Goal: Task Accomplishment & Management: Manage account settings

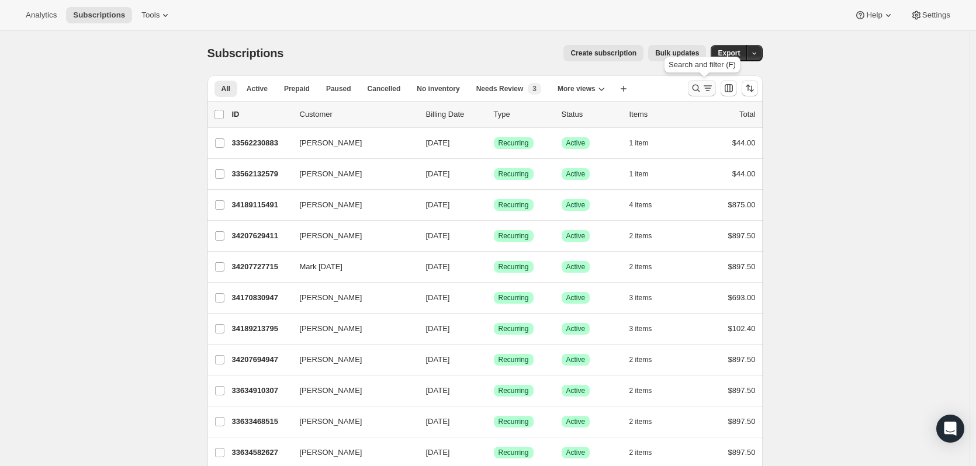
click at [702, 89] on icon "Search and filter results" at bounding box center [696, 88] width 12 height 12
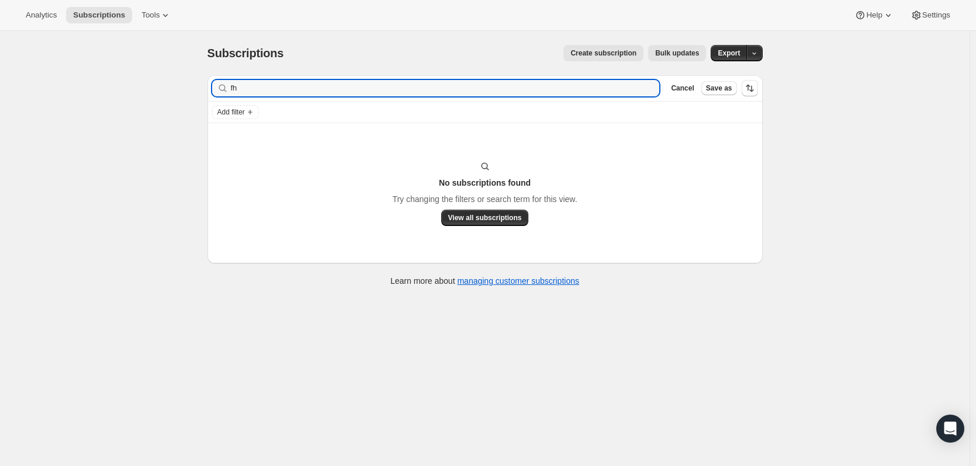
type input "f"
drag, startPoint x: 289, startPoint y: 89, endPoint x: 230, endPoint y: 94, distance: 59.2
click at [230, 94] on div "4152545110 Clear" at bounding box center [436, 88] width 448 height 16
type input "4152545110"
click at [406, 85] on input "4152545110" at bounding box center [435, 88] width 408 height 16
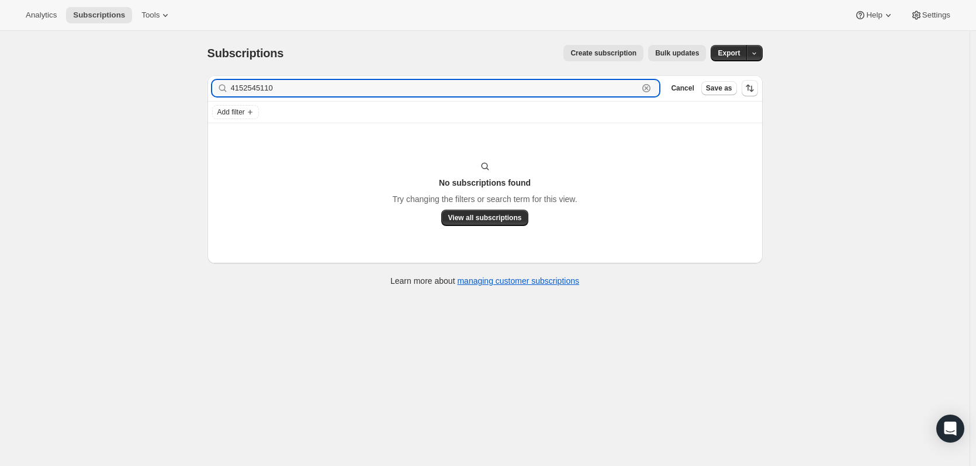
click at [649, 86] on icon "button" at bounding box center [646, 88] width 12 height 12
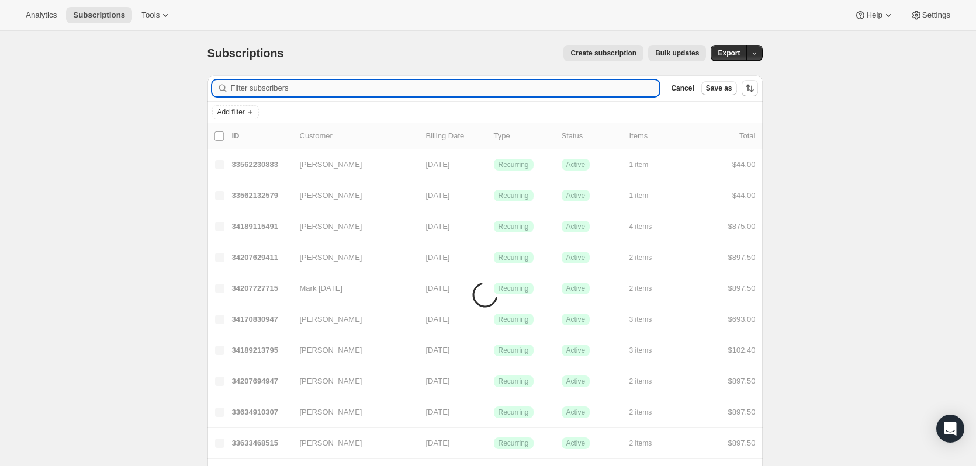
paste input "[EMAIL_ADDRESS][DOMAIN_NAME]"
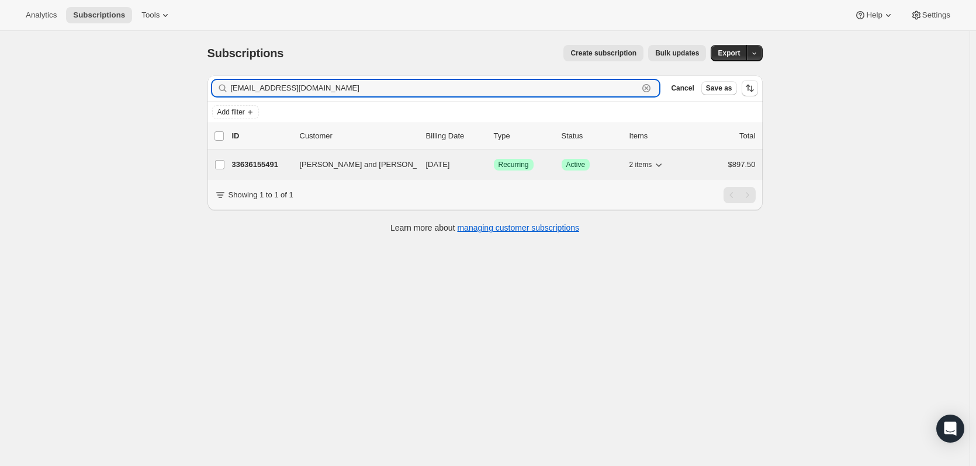
type input "[EMAIL_ADDRESS][DOMAIN_NAME]"
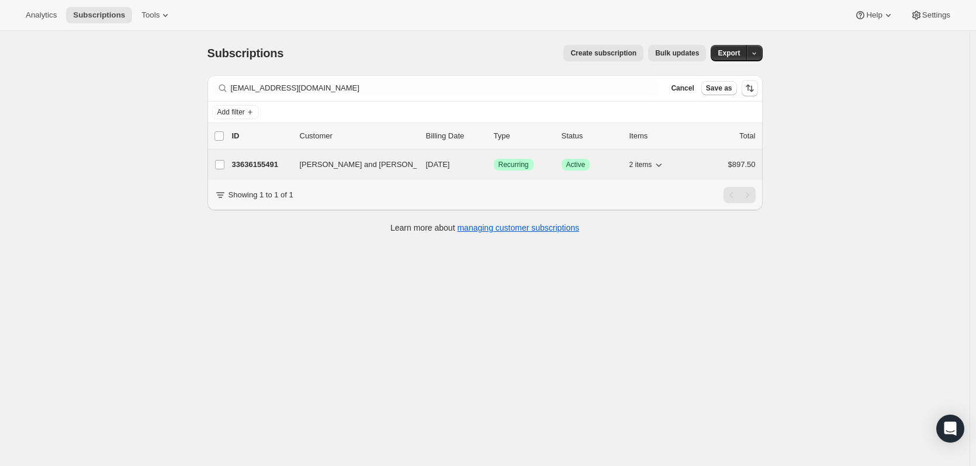
click at [252, 157] on div "33636155491 [PERSON_NAME] and [PERSON_NAME]/[PERSON_NAME] [DATE] Success Recurr…" at bounding box center [494, 165] width 524 height 16
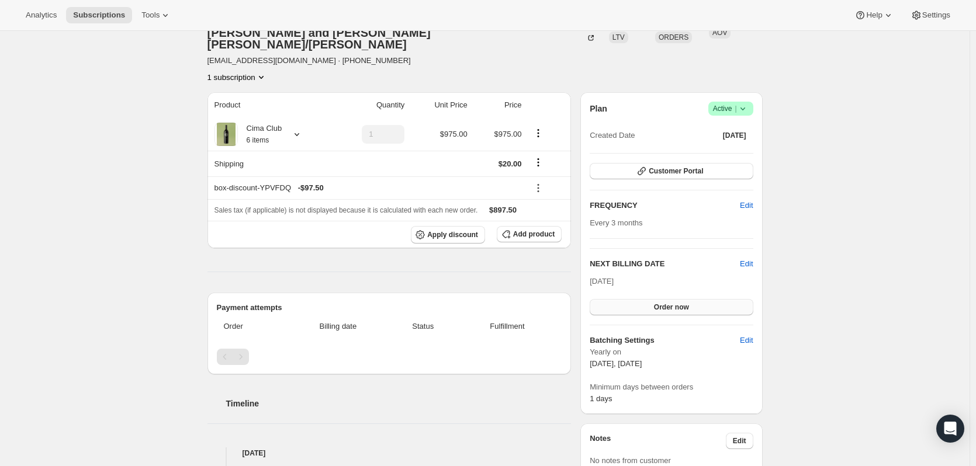
scroll to position [58, 0]
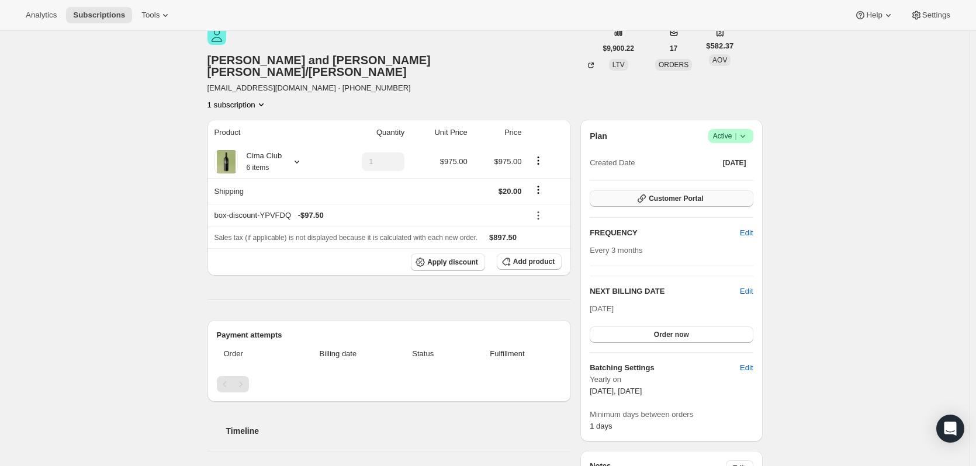
click at [633, 190] on button "Customer Portal" at bounding box center [671, 198] width 163 height 16
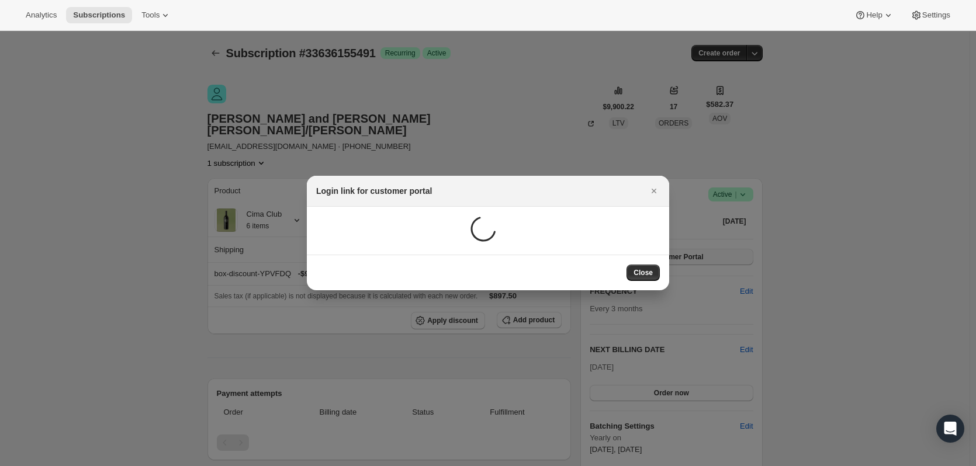
scroll to position [0, 0]
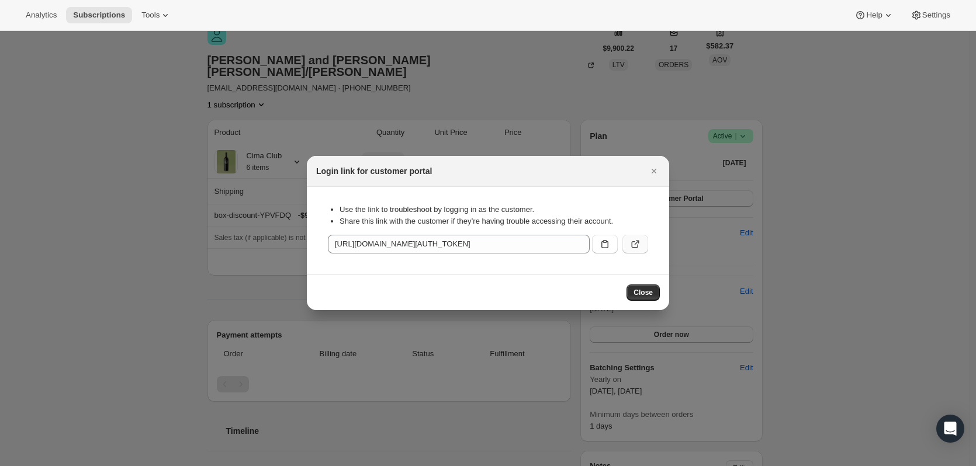
click at [640, 240] on icon ":rvd:" at bounding box center [635, 244] width 12 height 12
click at [653, 289] on button "Close" at bounding box center [642, 293] width 33 height 16
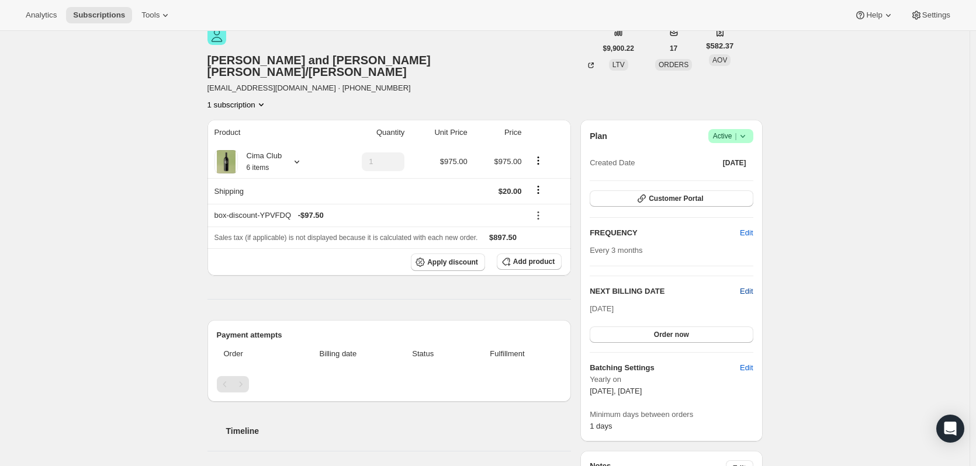
click at [750, 286] on span "Edit" at bounding box center [746, 292] width 13 height 12
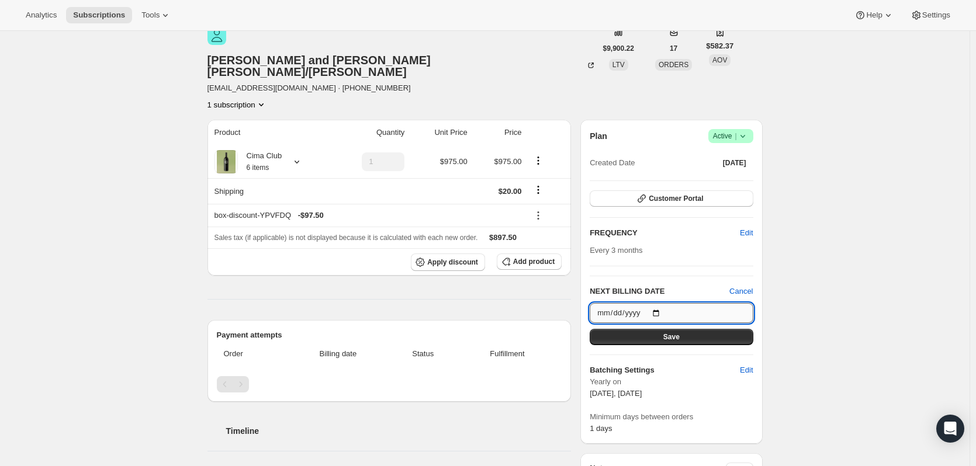
click at [661, 303] on input "[DATE]" at bounding box center [671, 313] width 163 height 20
type input "[DATE]"
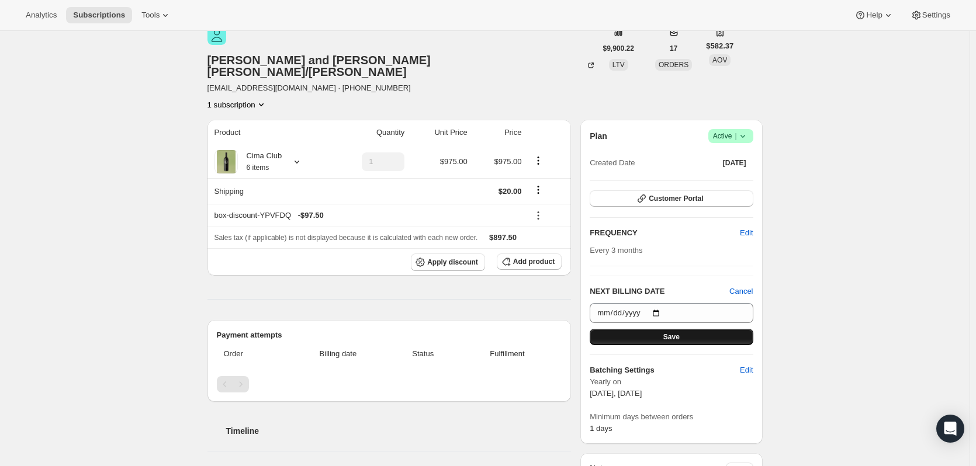
click at [674, 332] on span "Save" at bounding box center [671, 336] width 16 height 9
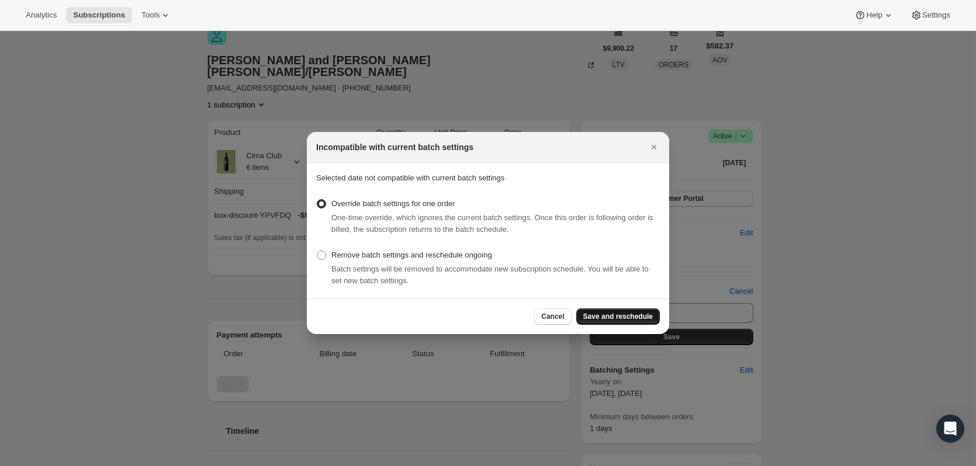
click at [630, 318] on span "Save and reschedule" at bounding box center [618, 316] width 70 height 9
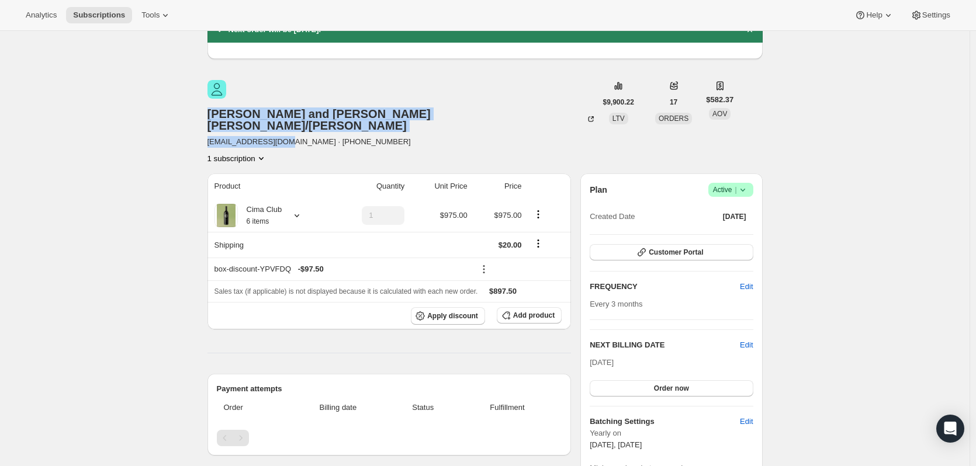
drag, startPoint x: 325, startPoint y: 103, endPoint x: 221, endPoint y: 101, distance: 103.4
click at [221, 101] on div "[PERSON_NAME] and [PERSON_NAME]/[PERSON_NAME] [EMAIL_ADDRESS][DOMAIN_NAME] · [P…" at bounding box center [401, 122] width 389 height 84
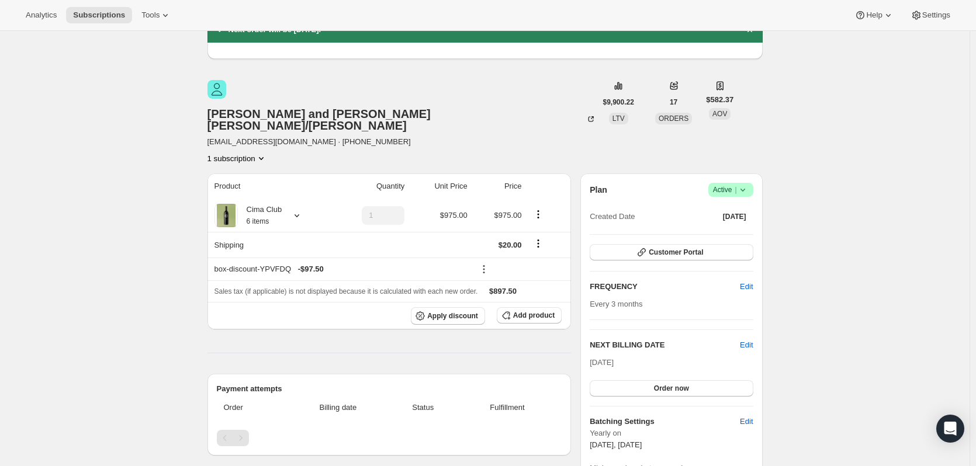
drag, startPoint x: 327, startPoint y: 99, endPoint x: 238, endPoint y: 100, distance: 88.8
click at [238, 136] on span "[EMAIL_ADDRESS][DOMAIN_NAME] · [PHONE_NUMBER]" at bounding box center [401, 142] width 389 height 12
copy span "[EMAIL_ADDRESS][DOMAIN_NAME]"
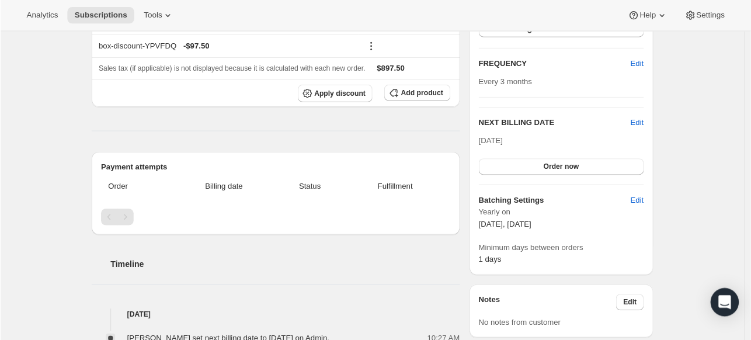
scroll to position [0, 0]
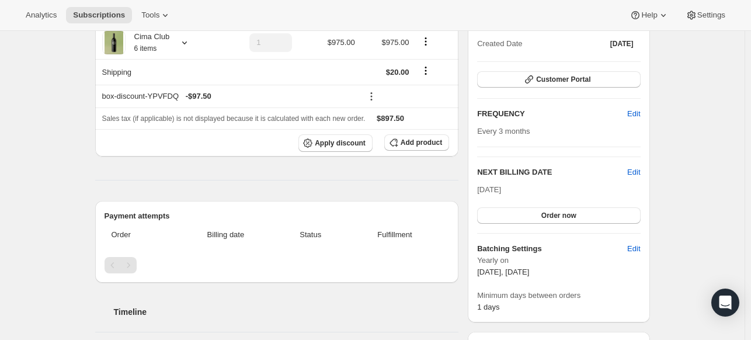
scroll to position [231, 0]
